Goal: Task Accomplishment & Management: Manage account settings

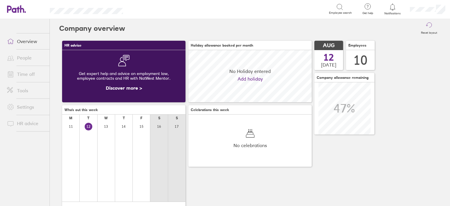
scroll to position [52, 123]
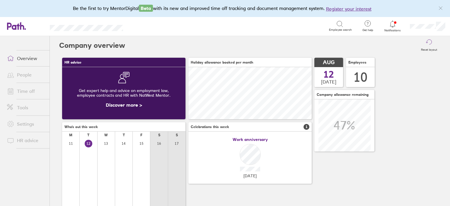
click at [31, 88] on link "Time off" at bounding box center [25, 91] width 47 height 12
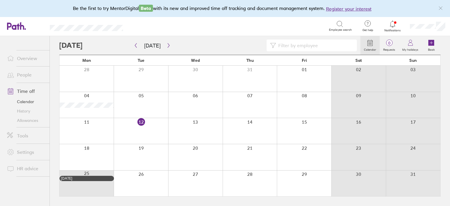
click at [28, 119] on link "Allowances" at bounding box center [25, 120] width 47 height 9
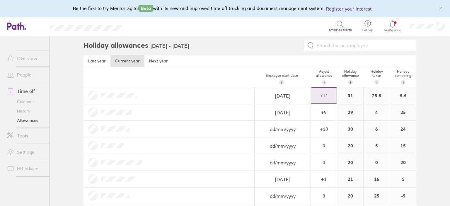
click at [318, 95] on div "+ 11" at bounding box center [323, 95] width 25 height 5
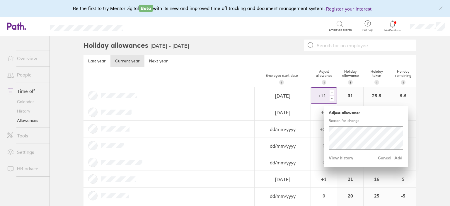
click at [333, 92] on div "+" at bounding box center [331, 92] width 5 height 5
click at [399, 159] on span "Add" at bounding box center [398, 157] width 9 height 9
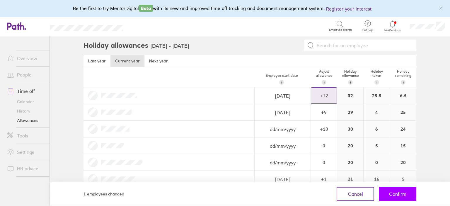
click at [403, 193] on span "Confirm" at bounding box center [397, 193] width 17 height 5
click at [396, 195] on span "Confirm" at bounding box center [397, 193] width 17 height 5
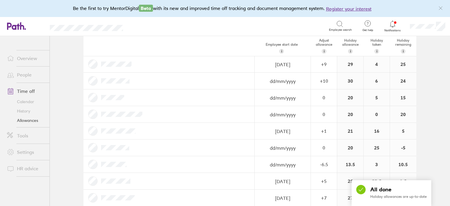
scroll to position [57, 0]
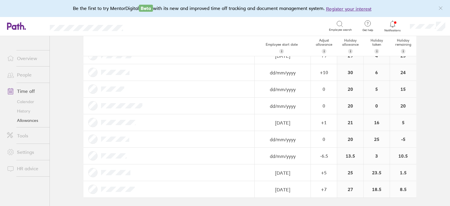
click at [31, 93] on link "Time off" at bounding box center [25, 91] width 47 height 12
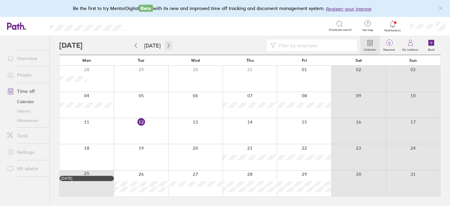
click at [166, 46] on icon "button" at bounding box center [168, 45] width 4 height 5
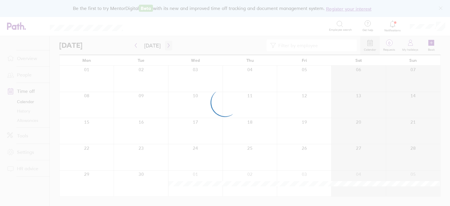
click at [166, 46] on div at bounding box center [225, 103] width 450 height 206
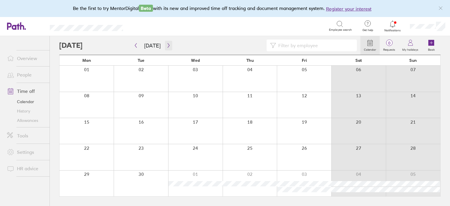
click at [166, 46] on icon "button" at bounding box center [168, 45] width 4 height 5
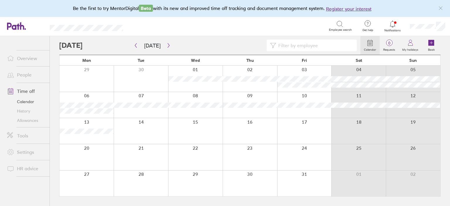
click at [159, 162] on div at bounding box center [141, 157] width 54 height 26
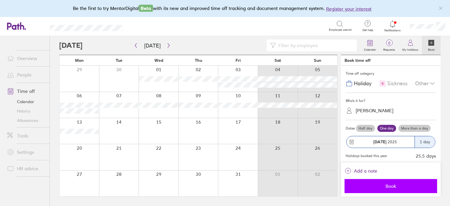
click at [406, 188] on span "Book" at bounding box center [390, 185] width 84 height 5
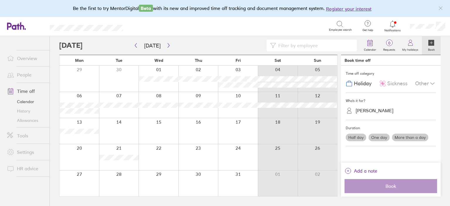
click at [30, 121] on link "Allowances" at bounding box center [25, 120] width 47 height 9
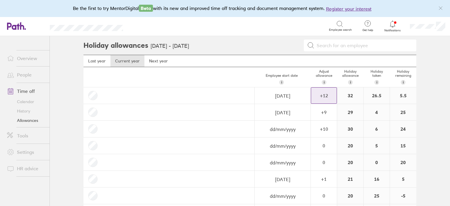
click at [330, 91] on div "+ 12" at bounding box center [323, 96] width 25 height 16
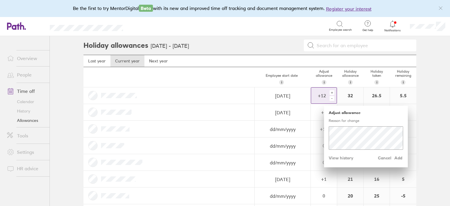
click at [333, 91] on div "+" at bounding box center [331, 92] width 5 height 5
click at [386, 158] on span "Cancel" at bounding box center [384, 157] width 13 height 9
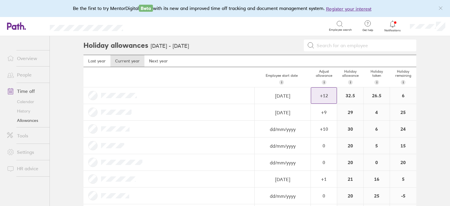
click at [333, 93] on div "+ 12" at bounding box center [323, 95] width 25 height 5
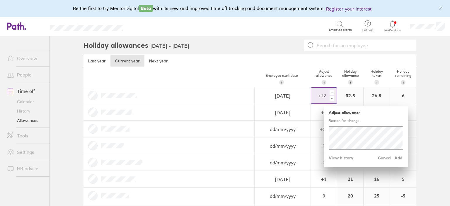
click at [333, 92] on div "+" at bounding box center [331, 92] width 5 height 5
click at [400, 159] on span "Add" at bounding box center [398, 157] width 9 height 9
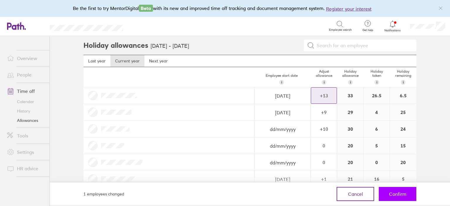
click at [391, 195] on span "Confirm" at bounding box center [397, 193] width 17 height 5
click at [393, 197] on button "Confirm" at bounding box center [397, 194] width 37 height 14
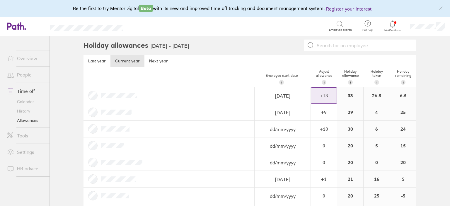
click at [27, 90] on link "Time off" at bounding box center [25, 91] width 47 height 12
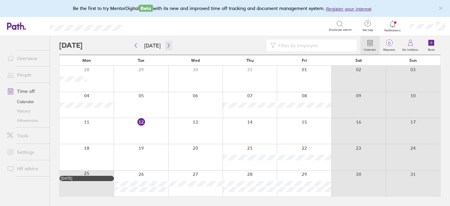
click at [168, 46] on icon "button" at bounding box center [168, 45] width 4 height 5
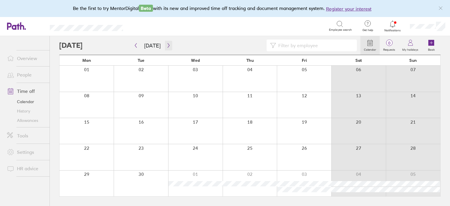
click at [167, 46] on icon "button" at bounding box center [168, 45] width 4 height 5
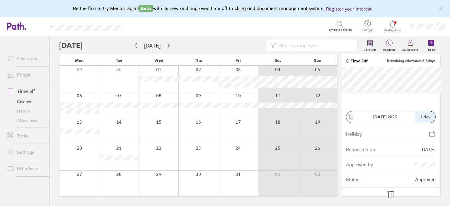
click at [391, 194] on icon at bounding box center [390, 194] width 9 height 9
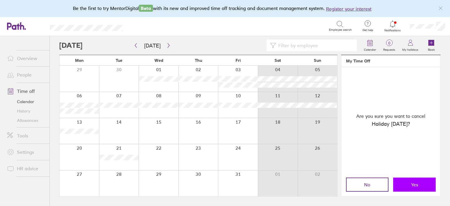
click at [419, 184] on button "Yes" at bounding box center [414, 184] width 42 height 14
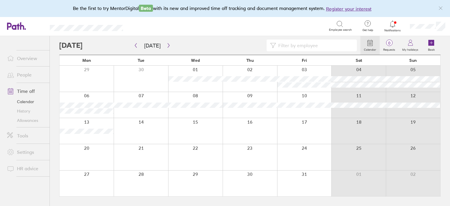
click at [97, 157] on div at bounding box center [86, 157] width 54 height 26
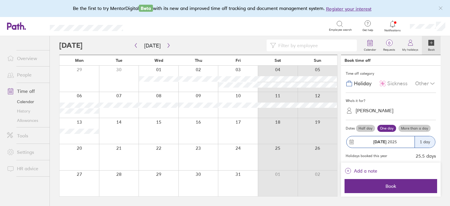
click at [411, 128] on label "More than a day" at bounding box center [414, 128] width 32 height 7
click at [0, 0] on input "More than a day" at bounding box center [0, 0] width 0 height 0
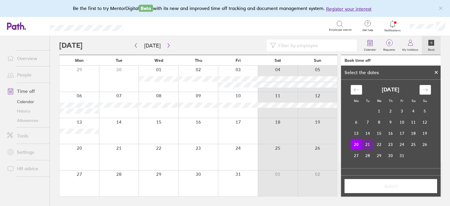
click at [370, 146] on td "21" at bounding box center [367, 144] width 11 height 11
click at [379, 187] on span "Select" at bounding box center [390, 185] width 84 height 5
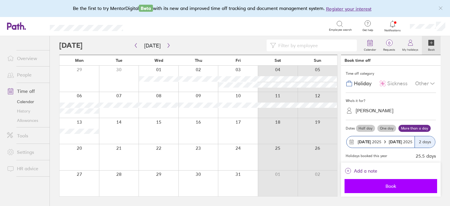
click at [391, 182] on button "Book" at bounding box center [390, 186] width 93 height 14
